Goal: Task Accomplishment & Management: Use online tool/utility

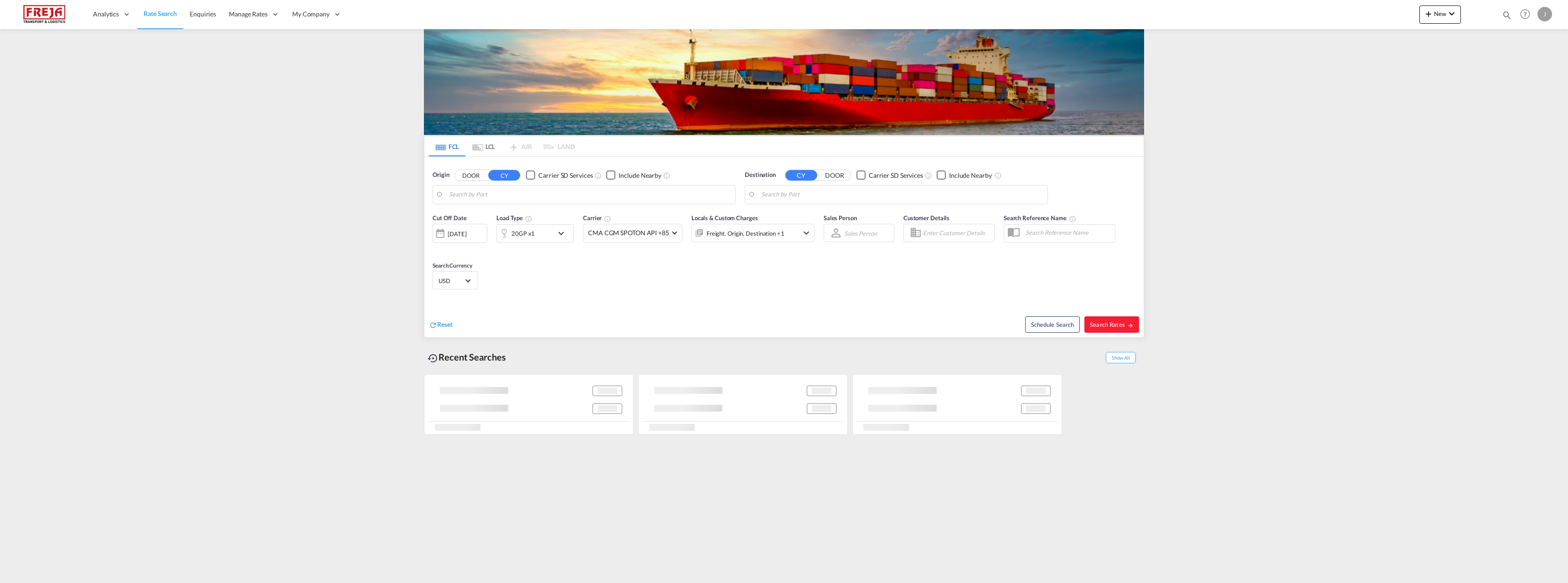
type input "[GEOGRAPHIC_DATA] ([GEOGRAPHIC_DATA]), [GEOGRAPHIC_DATA]"
type input "Singapore, SGSIN"
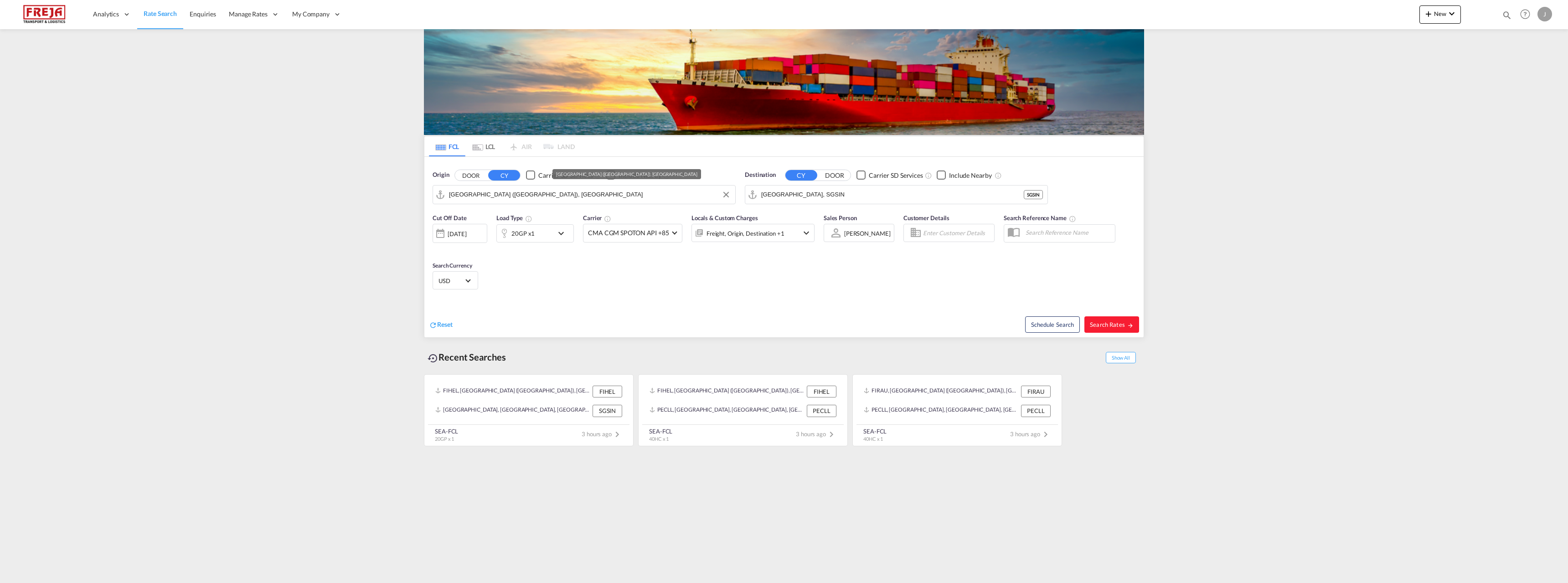
click at [494, 190] on input "[GEOGRAPHIC_DATA] ([GEOGRAPHIC_DATA]), [GEOGRAPHIC_DATA]" at bounding box center [590, 195] width 282 height 14
click at [497, 218] on div "Oulu (Uleaborg) Finland FIOUL" at bounding box center [519, 220] width 173 height 27
type input "Oulu (Uleaborg), FIOUL"
click at [896, 202] on md-autocomplete-wrap "Singapore, SGSIN" at bounding box center [902, 197] width 282 height 18
click at [886, 199] on input "Singapore, SGSIN" at bounding box center [902, 195] width 282 height 14
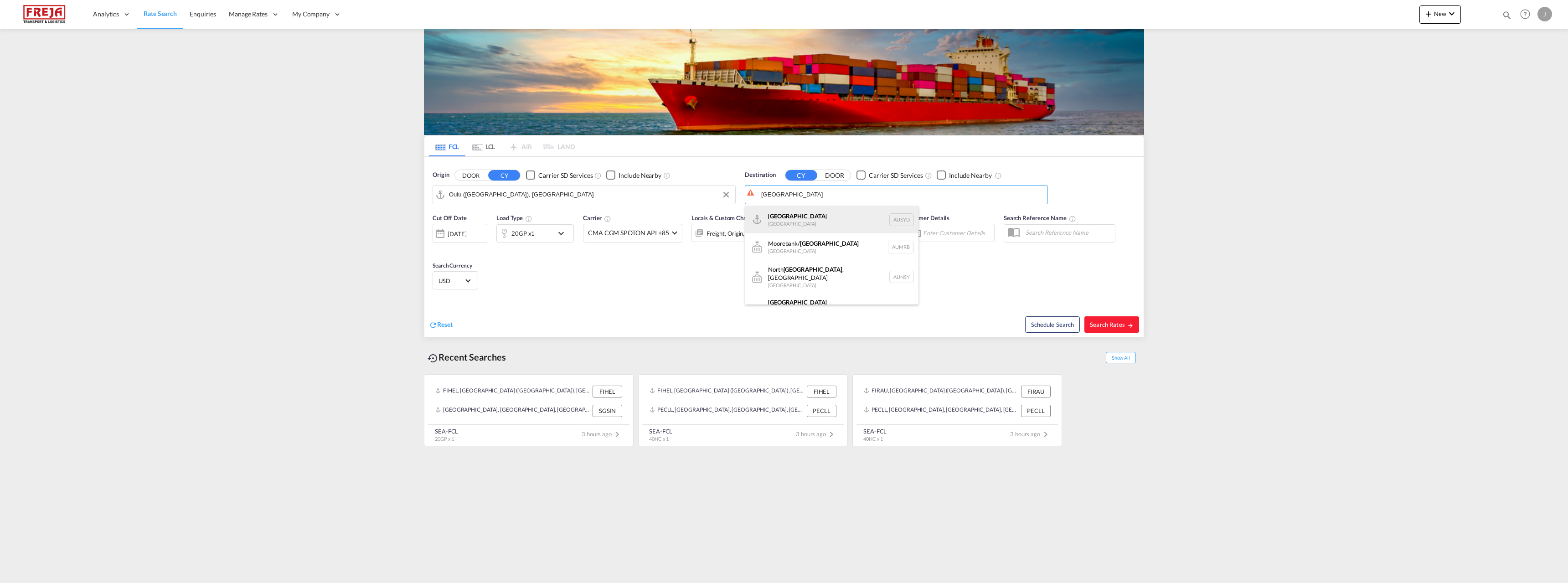
click at [836, 218] on div "Sydney Australia AUSYD" at bounding box center [832, 220] width 173 height 27
type input "Sydney, AUSYD"
click at [548, 241] on div "20GP x1" at bounding box center [525, 234] width 56 height 18
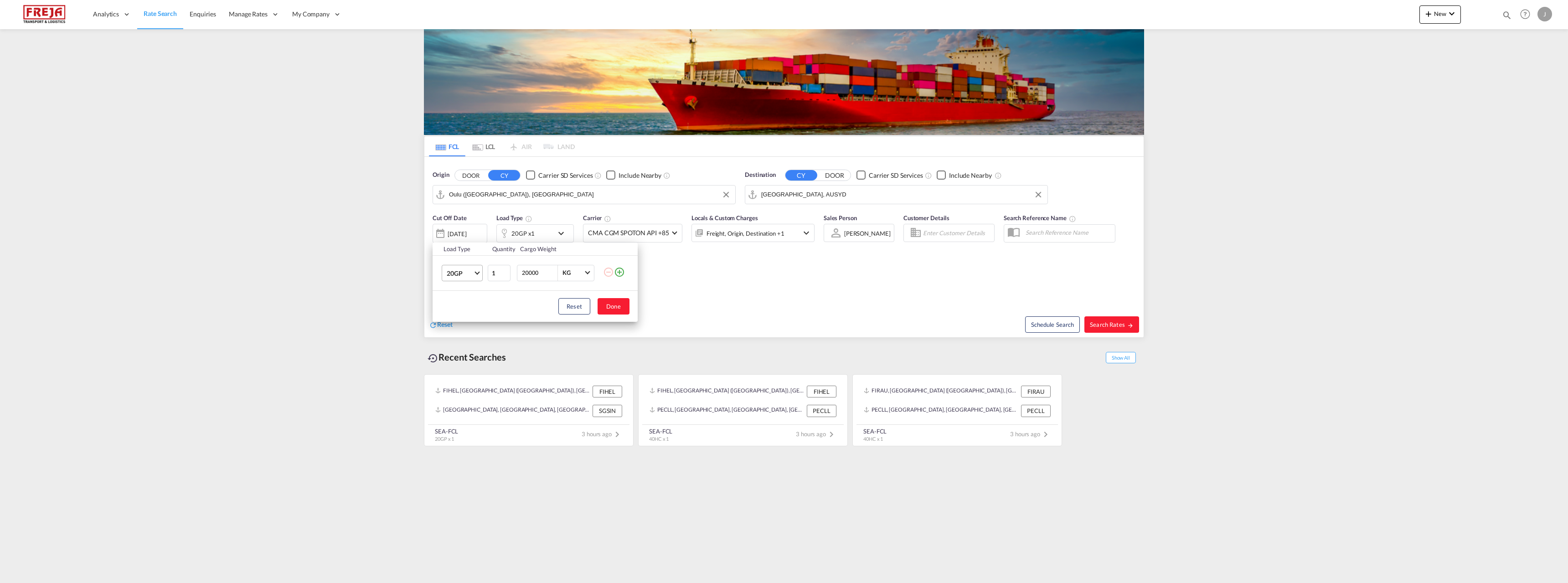
click at [459, 273] on span "20GP" at bounding box center [460, 273] width 27 height 9
click at [465, 316] on md-option "40HC" at bounding box center [470, 317] width 62 height 22
click at [621, 309] on button "Done" at bounding box center [614, 307] width 32 height 17
click at [1113, 330] on button "Search Rates" at bounding box center [1112, 324] width 55 height 17
type input "FIOUL to AUSYD / 19 Sep 2025"
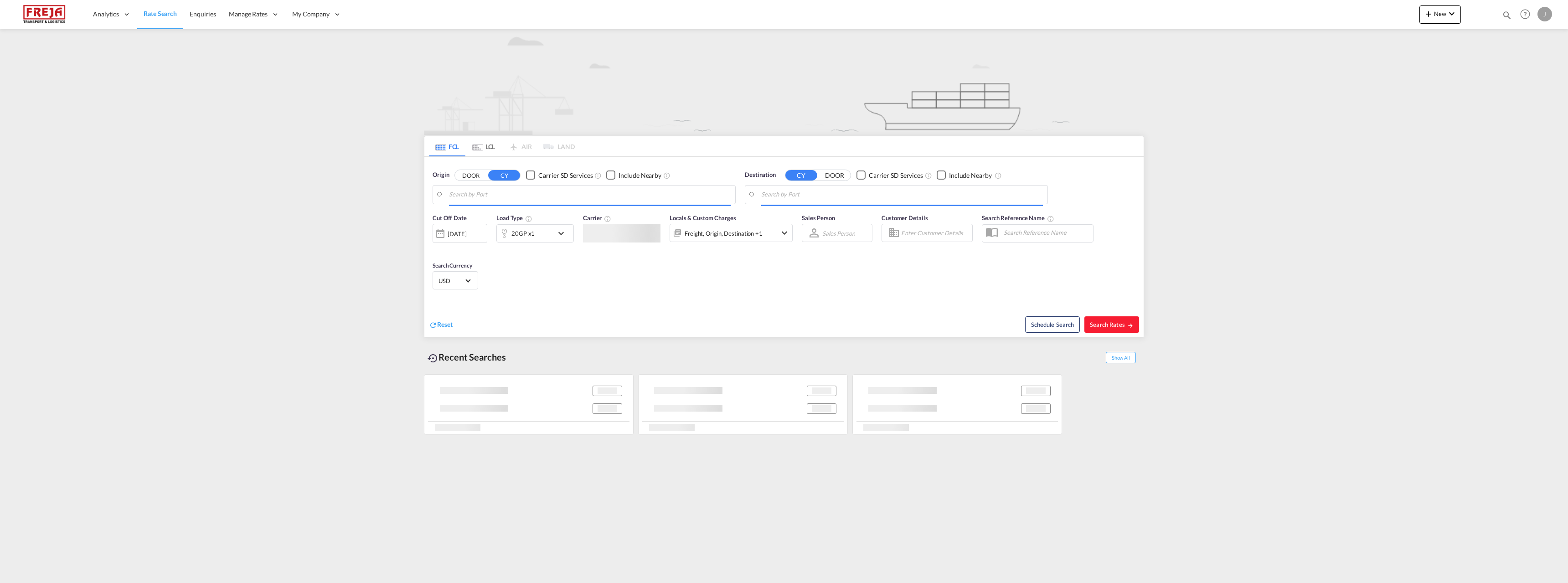
type input "[GEOGRAPHIC_DATA], THBKK"
type input "[GEOGRAPHIC_DATA] ([GEOGRAPHIC_DATA]), [GEOGRAPHIC_DATA]"
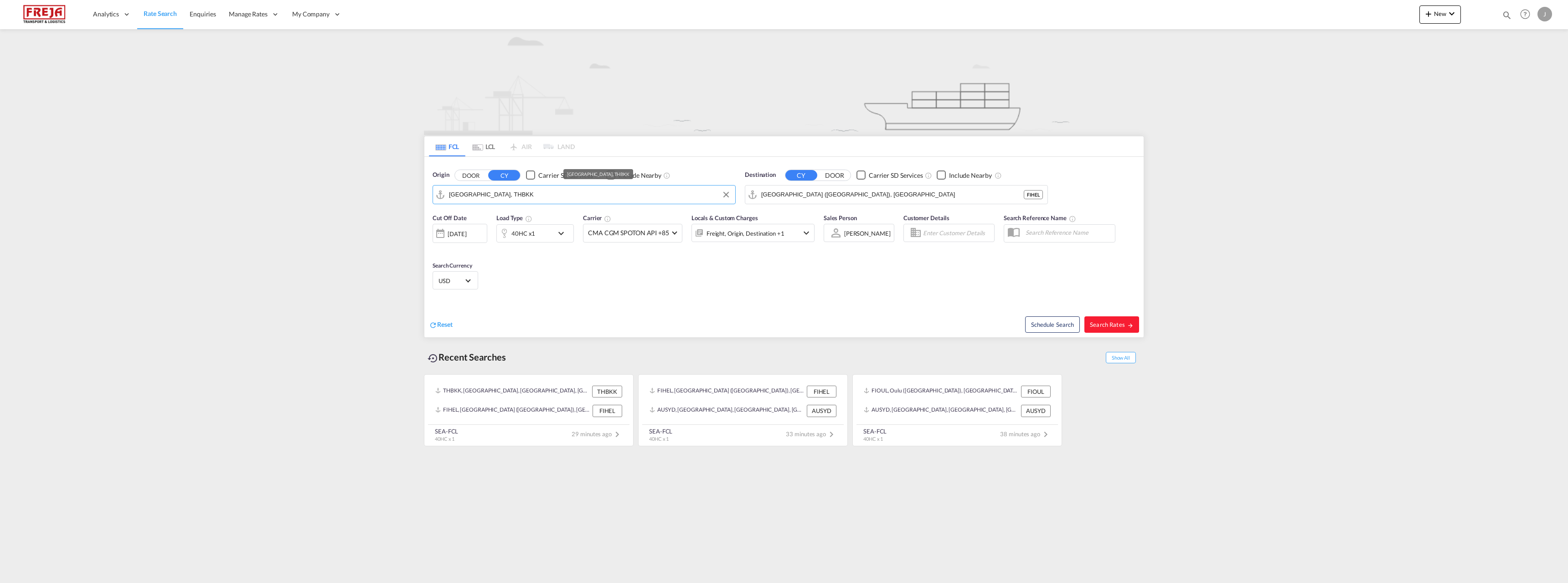
click at [503, 196] on input "[GEOGRAPHIC_DATA], THBKK" at bounding box center [590, 195] width 282 height 14
click at [497, 221] on div "Mundra India INMUN" at bounding box center [519, 220] width 173 height 27
type input "Mundra, INMUN"
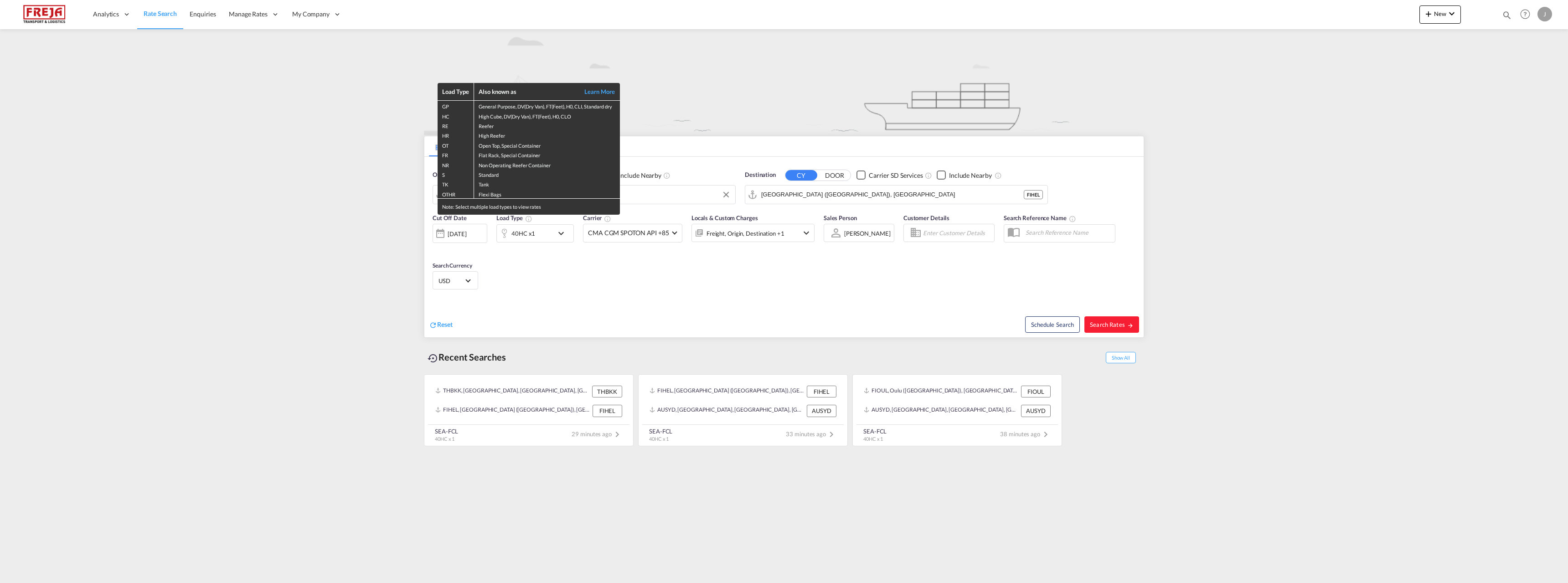
click at [795, 195] on div "Load Type Also known as Learn More GP General Purpose, DV(Dry Van), FT(Feet), H…" at bounding box center [784, 292] width 1568 height 583
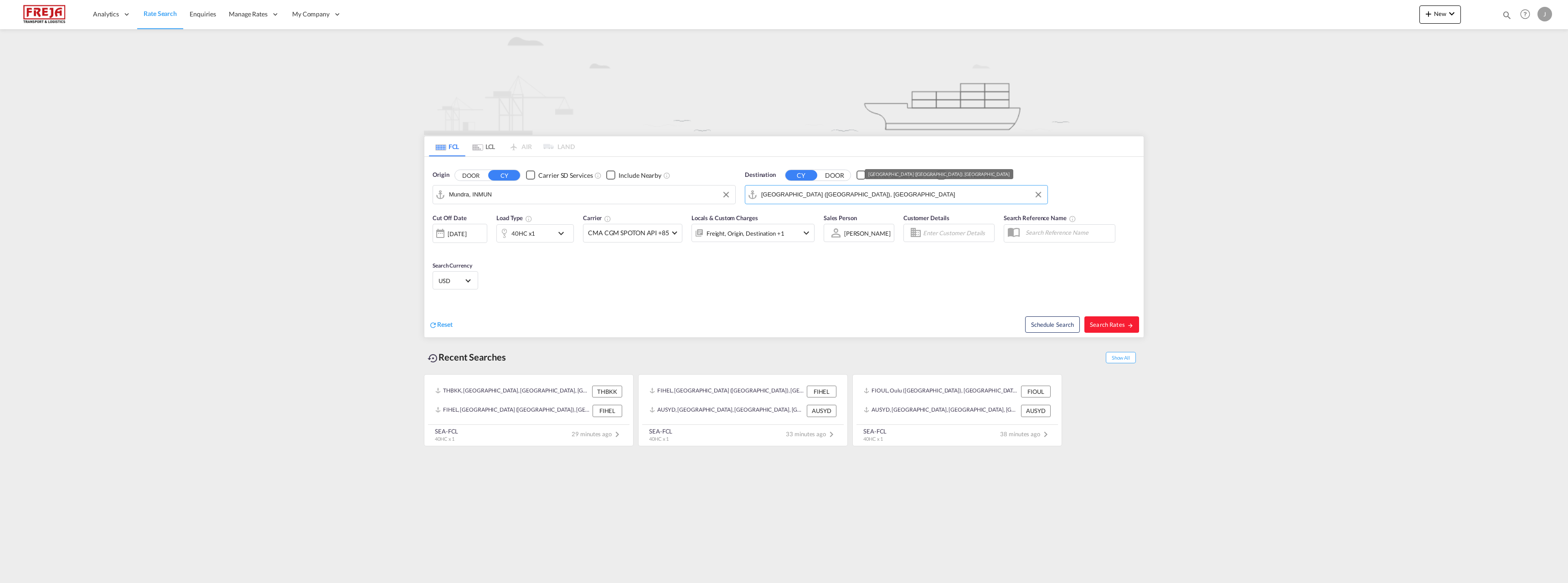
click at [804, 195] on input "[GEOGRAPHIC_DATA] ([GEOGRAPHIC_DATA]), [GEOGRAPHIC_DATA]" at bounding box center [902, 195] width 282 height 14
click at [794, 220] on div "Raumo ( [GEOGRAPHIC_DATA] ) [GEOGRAPHIC_DATA] [GEOGRAPHIC_DATA]" at bounding box center [832, 220] width 173 height 27
type input "Raumo (Rauma), [GEOGRAPHIC_DATA]"
click at [536, 231] on div "40HC x1" at bounding box center [525, 234] width 56 height 18
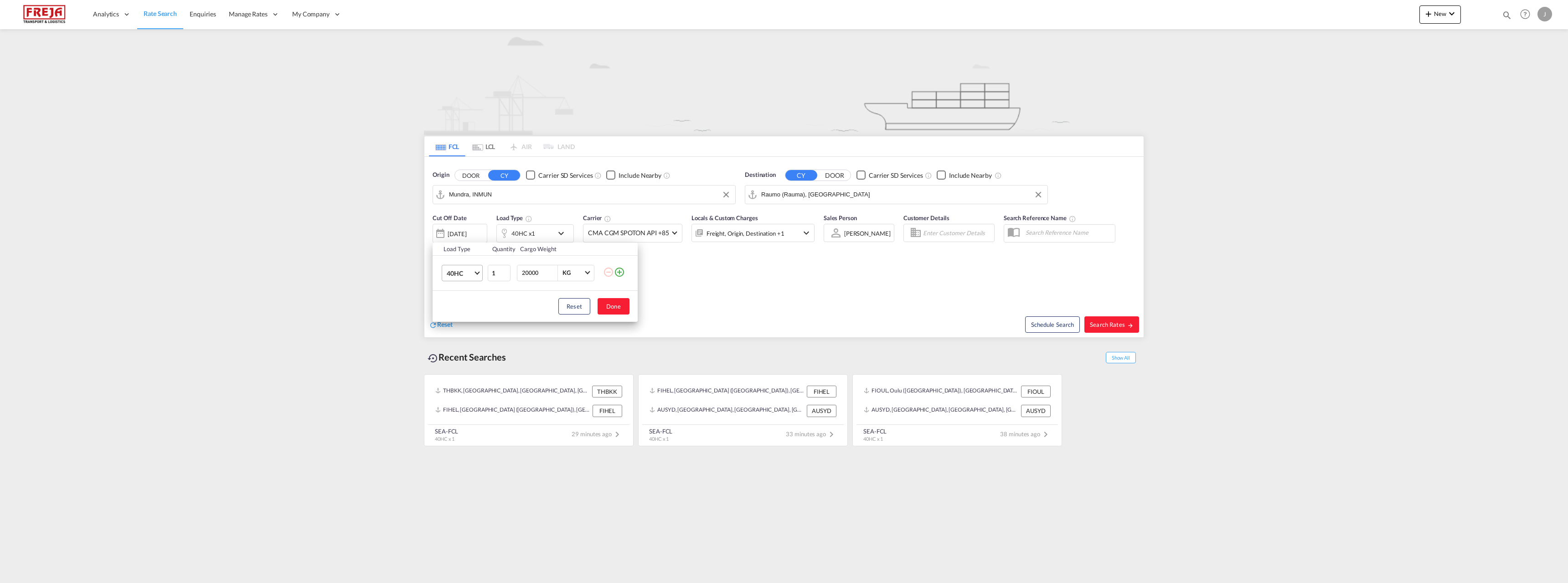
click at [479, 272] on span "Choose: \a40HC" at bounding box center [477, 272] width 5 height 5
click at [461, 231] on div "20GP" at bounding box center [455, 229] width 16 height 9
click at [525, 274] on input "20000" at bounding box center [539, 272] width 37 height 15
type input "24000"
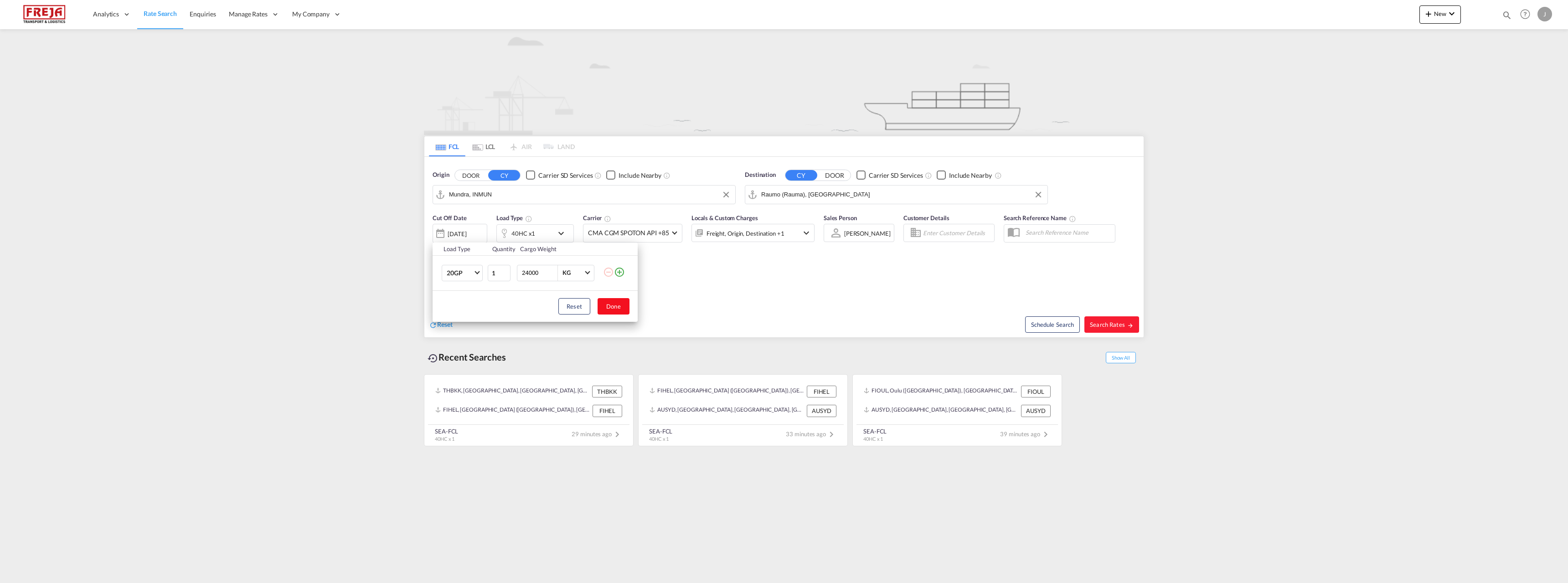
click at [615, 311] on button "Done" at bounding box center [614, 307] width 32 height 17
click at [1106, 323] on span "Search Rates" at bounding box center [1111, 324] width 43 height 8
type input "INMUN to FIRAU / [DATE]"
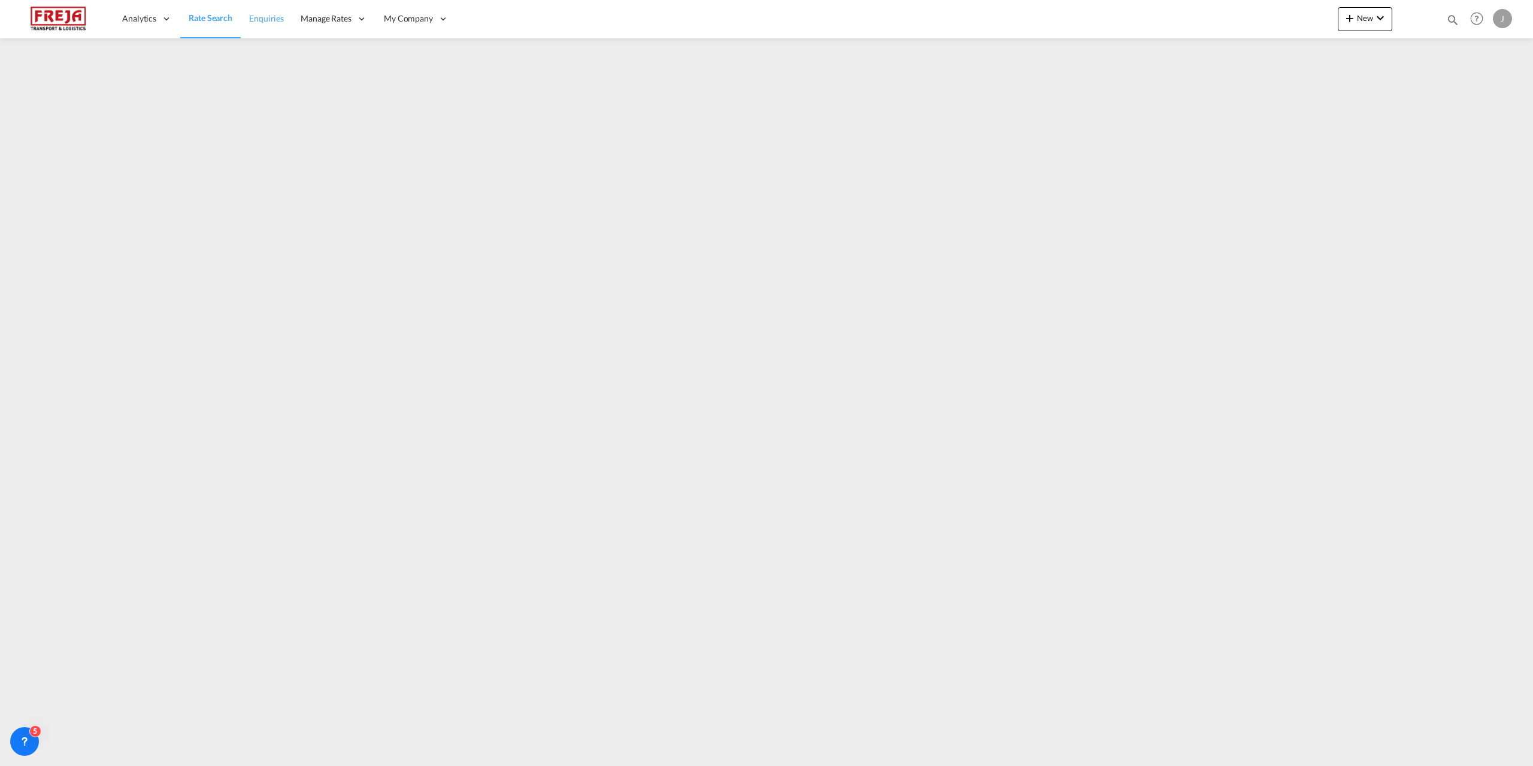
click at [267, 18] on span "Enquiries" at bounding box center [266, 18] width 35 height 10
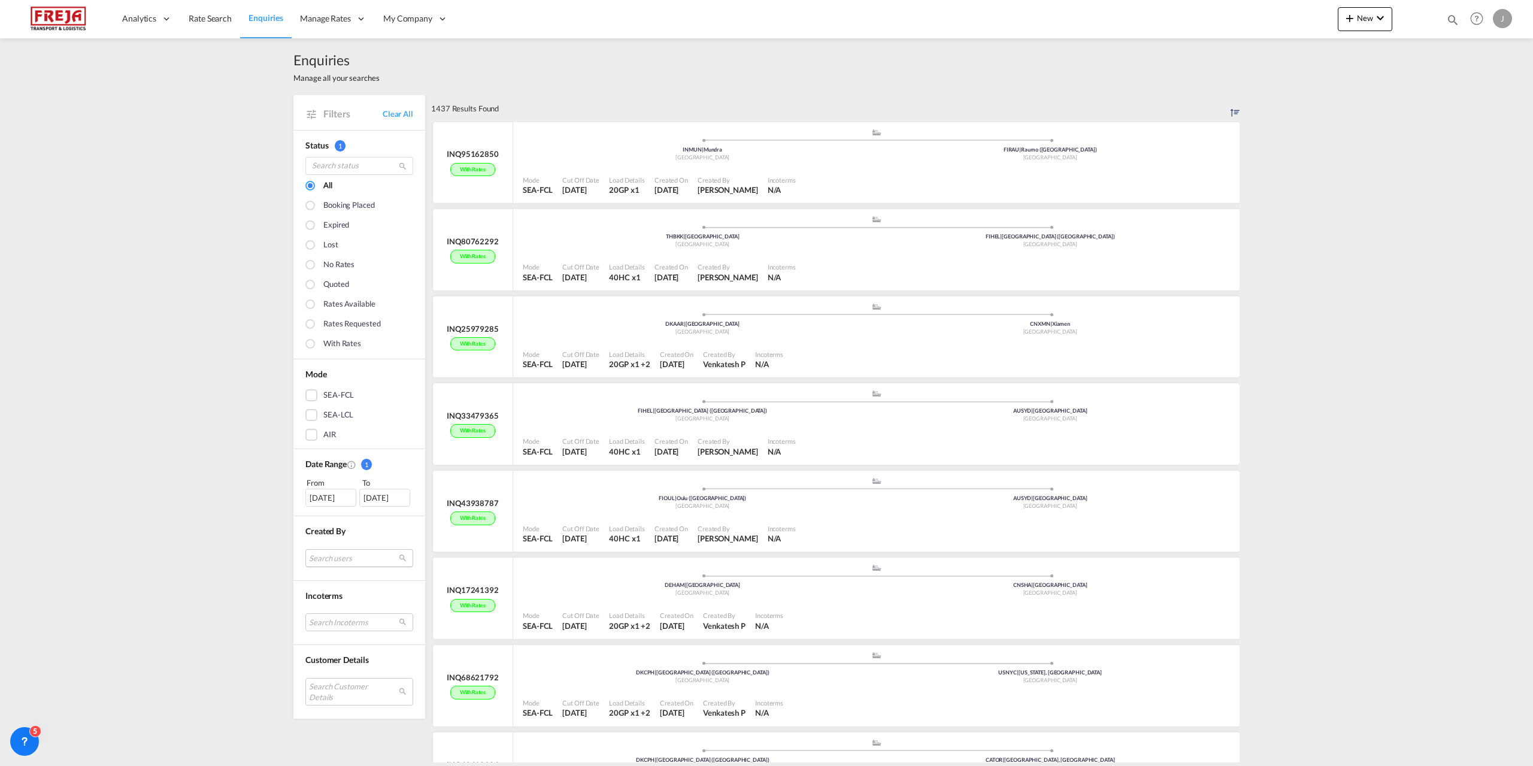
click at [336, 562] on md-select "Search users internal users internal_user [PERSON_NAME] [PERSON_NAME] [PERSON_N…" at bounding box center [359, 558] width 108 height 18
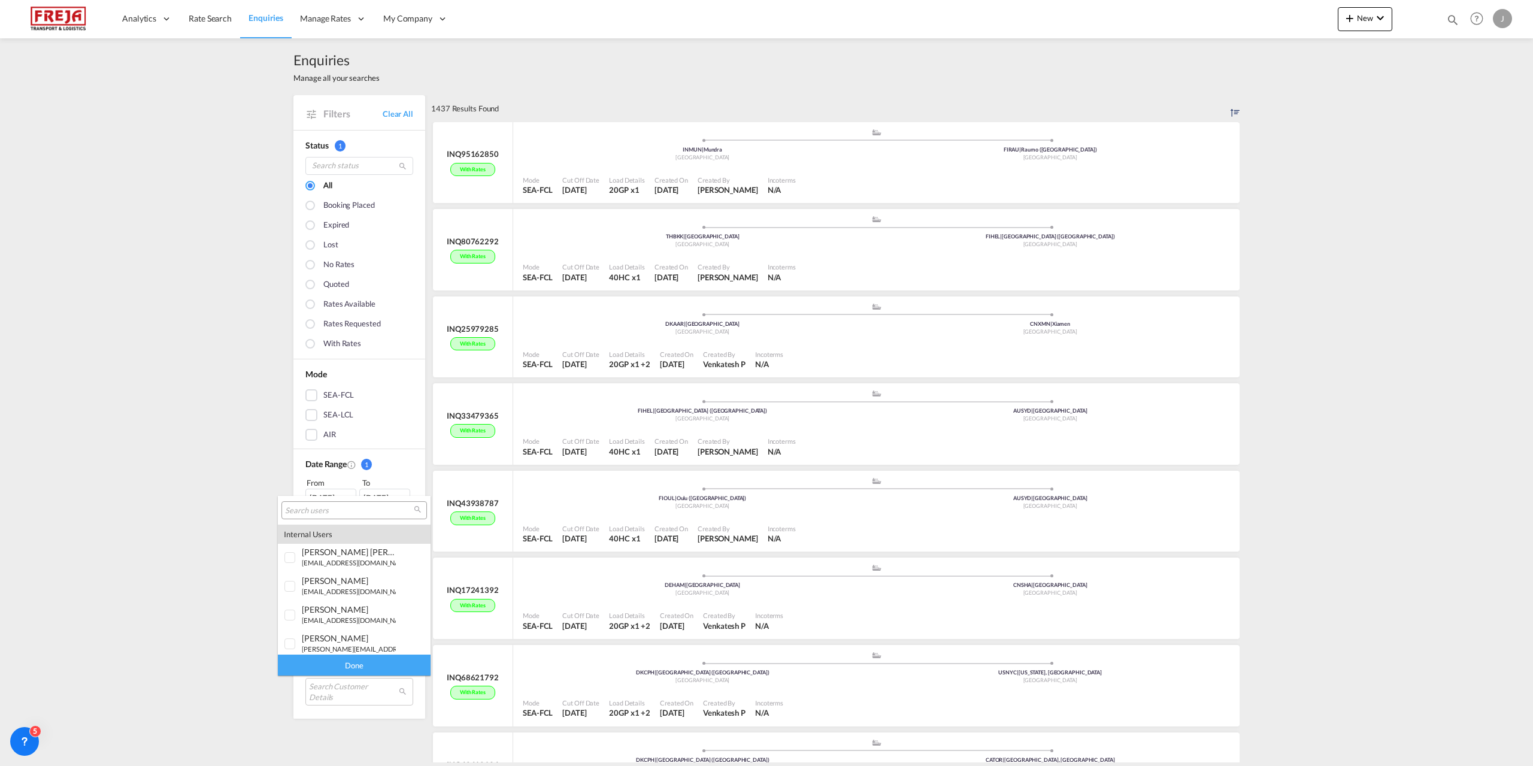
click at [338, 511] on input "search" at bounding box center [349, 510] width 129 height 11
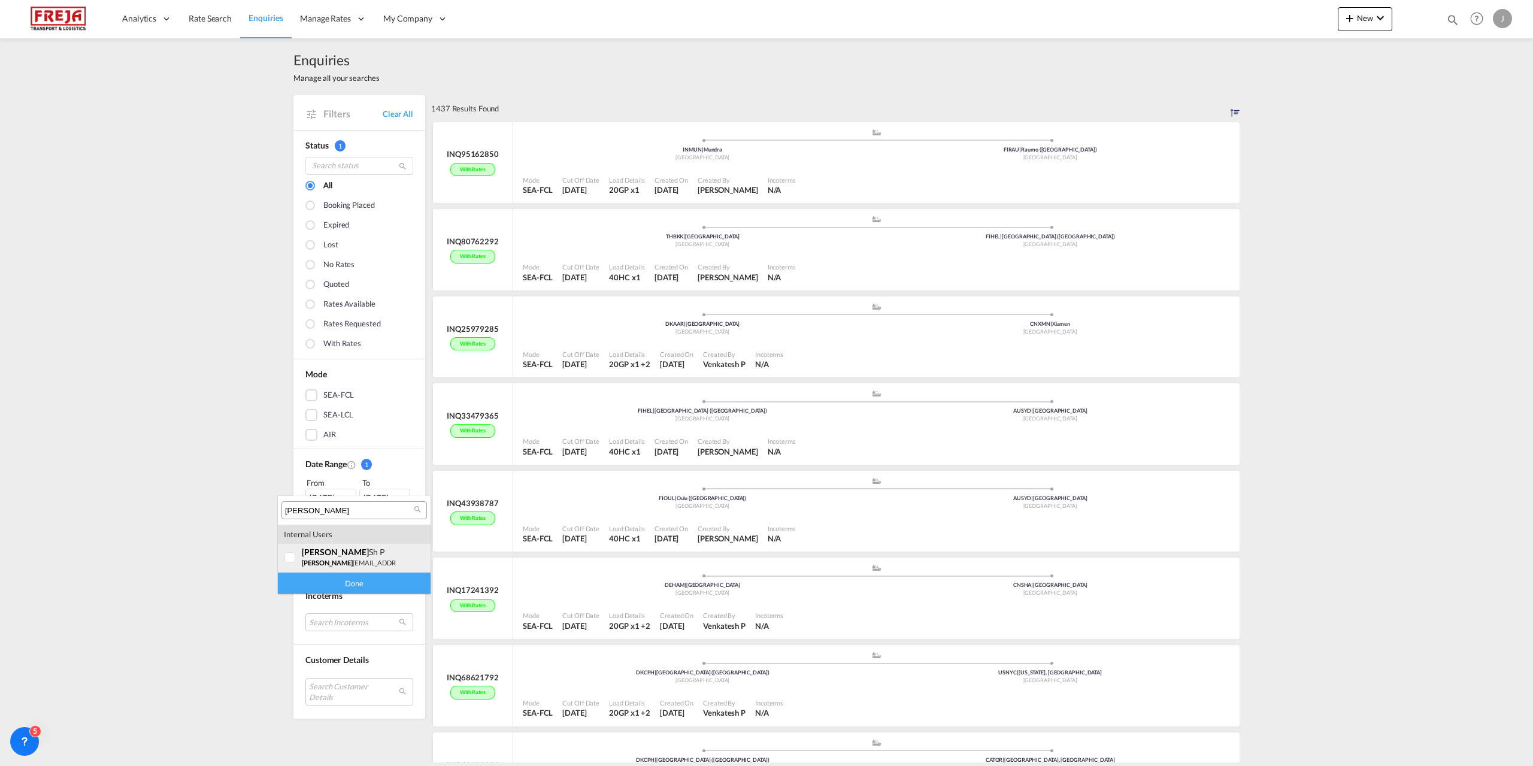
type input "[PERSON_NAME]"
click at [343, 553] on div "venkate sh P" at bounding box center [349, 552] width 94 height 10
click at [345, 580] on div "Done" at bounding box center [354, 582] width 153 height 21
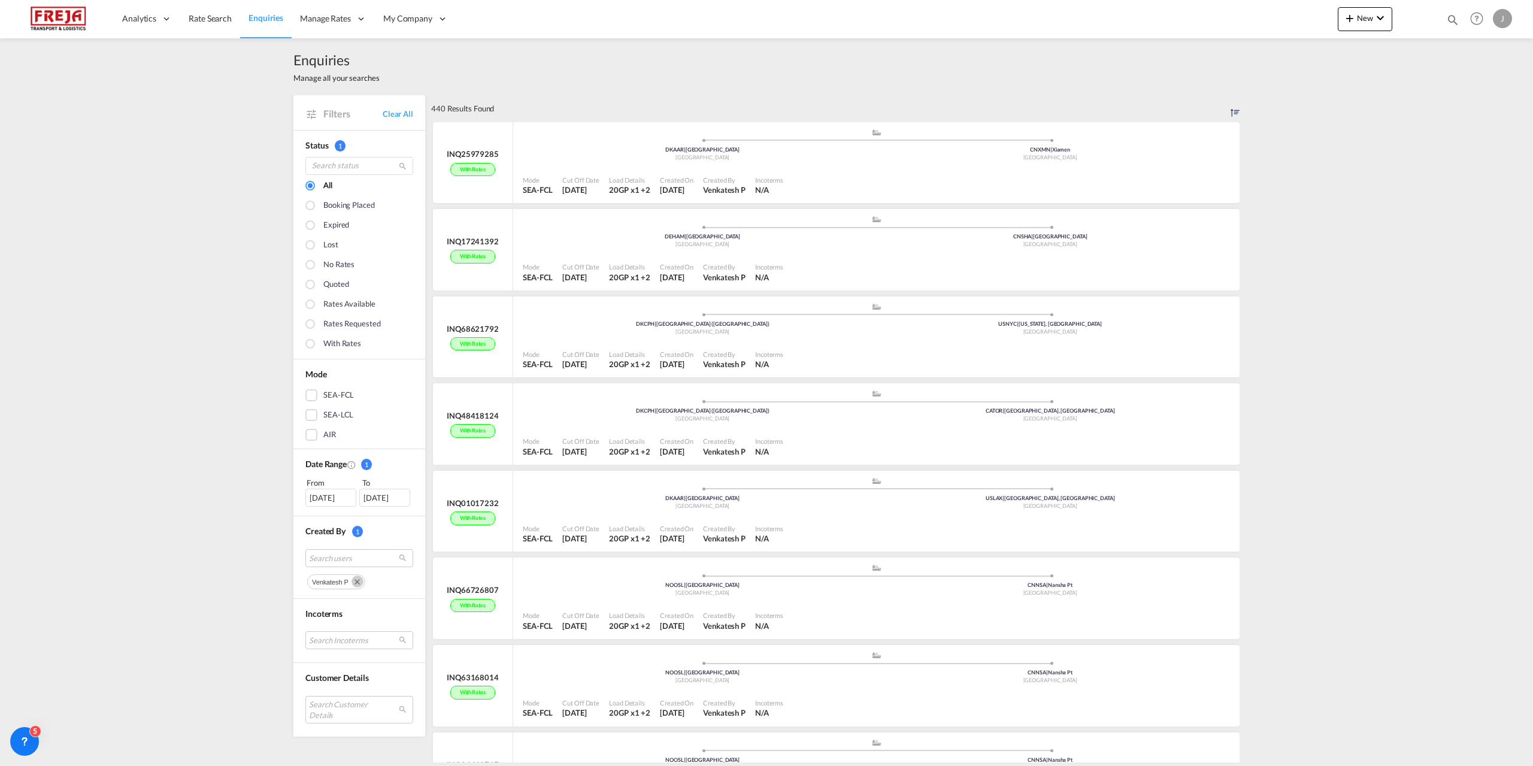
click at [351, 585] on md-icon "Remove" at bounding box center [357, 581] width 12 height 12
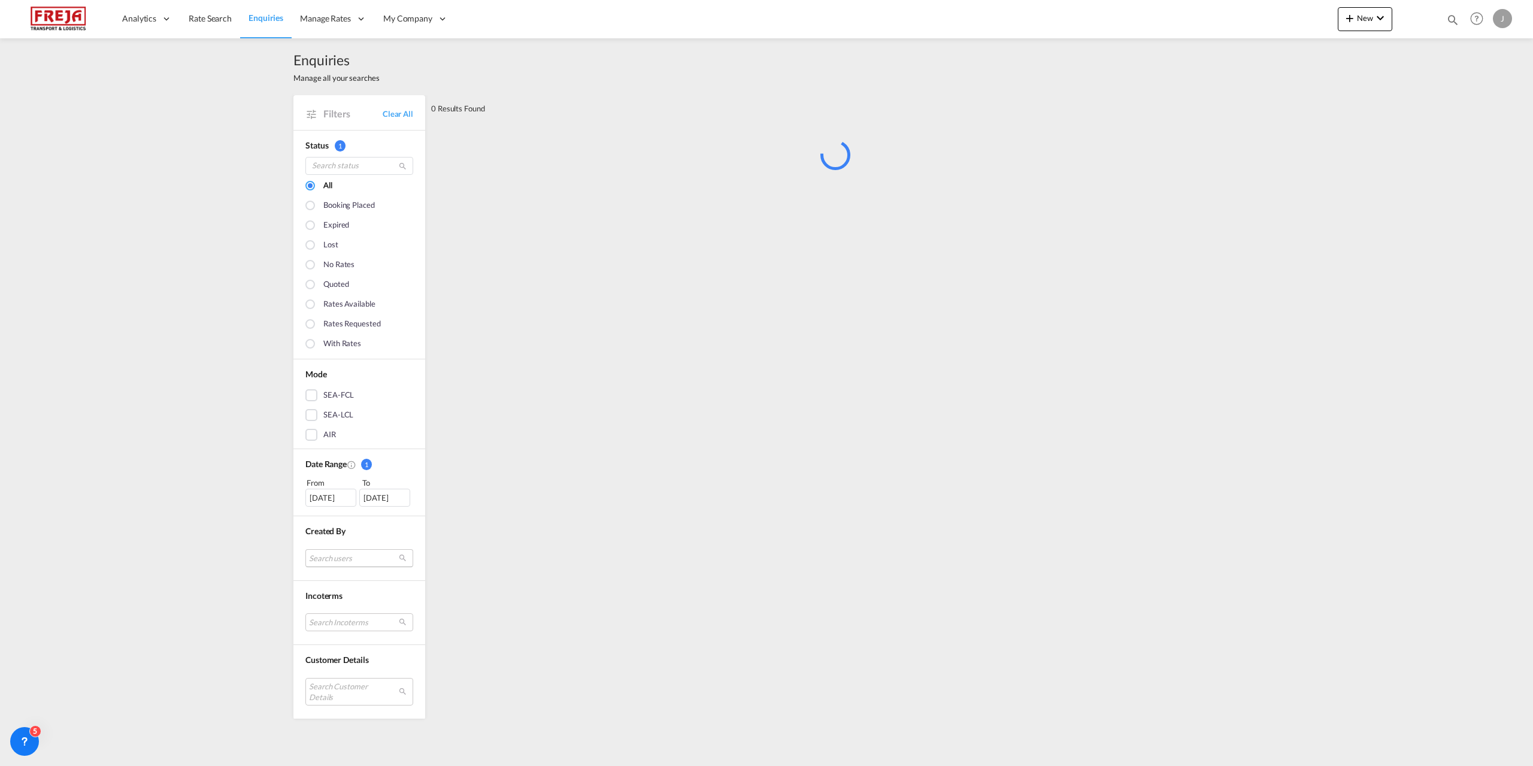
click at [353, 558] on md-select "Search users" at bounding box center [359, 558] width 108 height 18
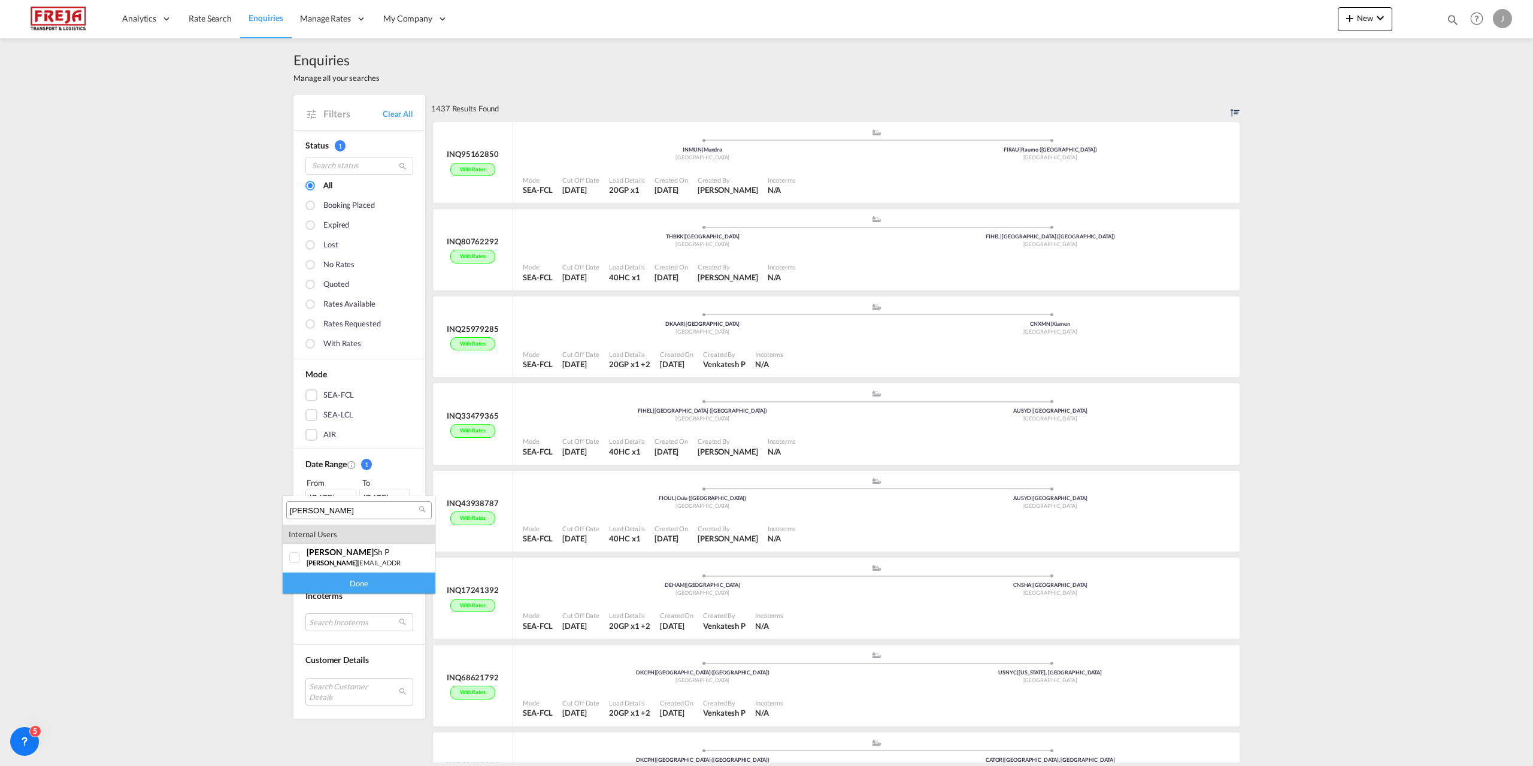
click at [333, 513] on input "[PERSON_NAME]" at bounding box center [354, 510] width 129 height 11
type input "jarkko"
click at [339, 561] on small "jarkko .[EMAIL_ADDRESS][DOMAIN_NAME]" at bounding box center [372, 563] width 131 height 8
click at [339, 575] on div "Done" at bounding box center [359, 582] width 153 height 21
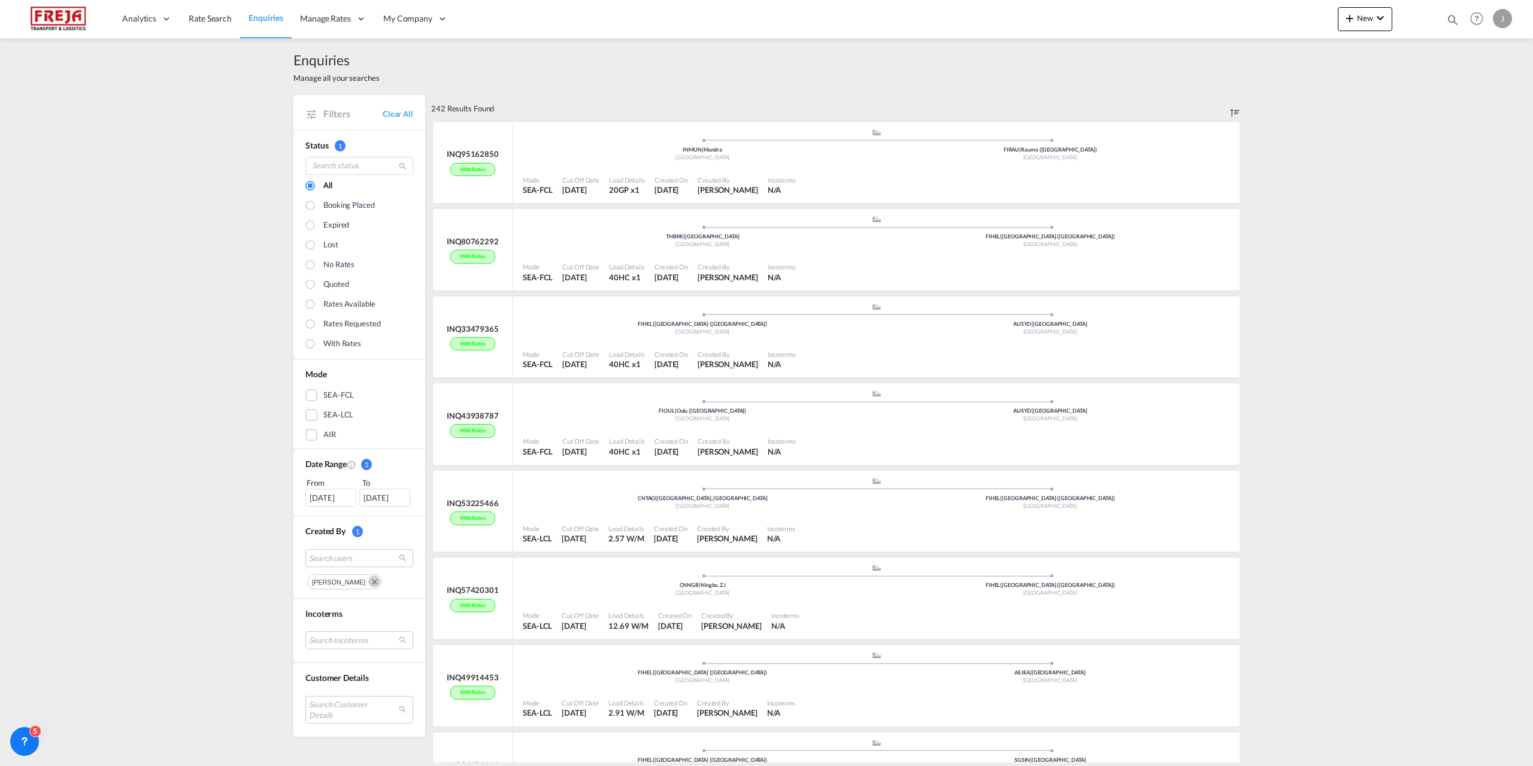
click at [371, 583] on md-icon "Remove" at bounding box center [374, 581] width 12 height 12
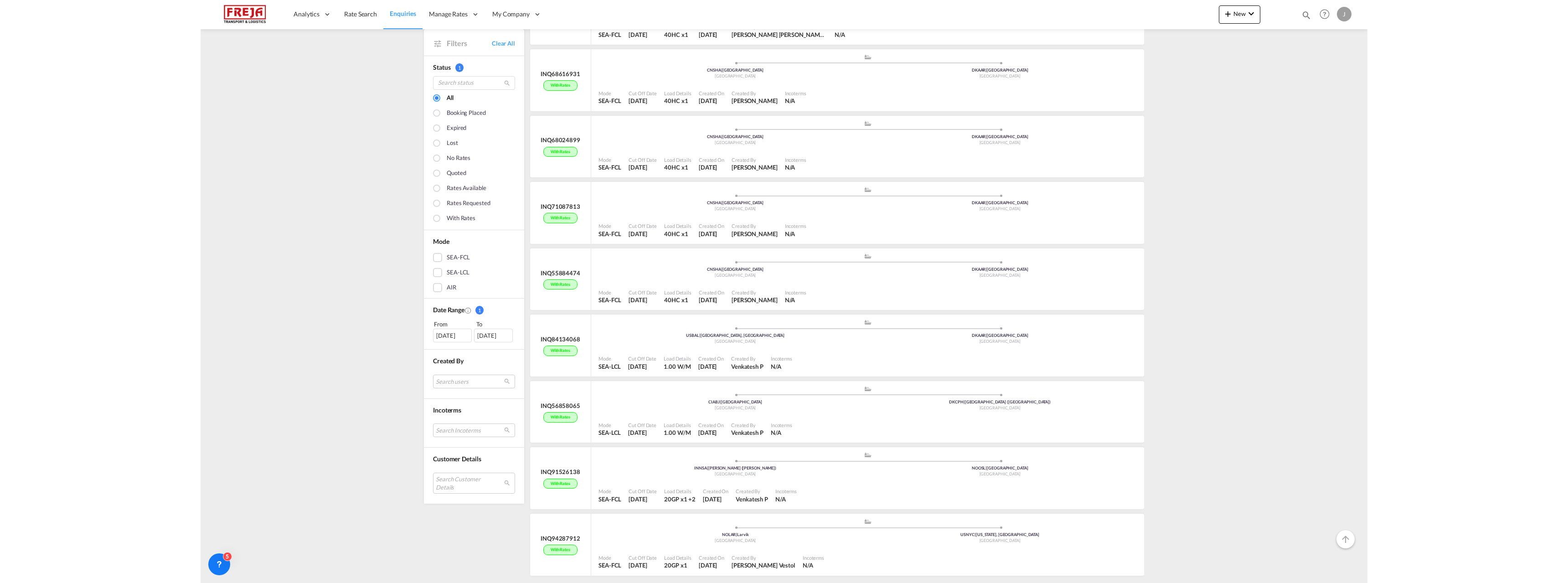
scroll to position [5528, 0]
